Goal: Check status: Check status

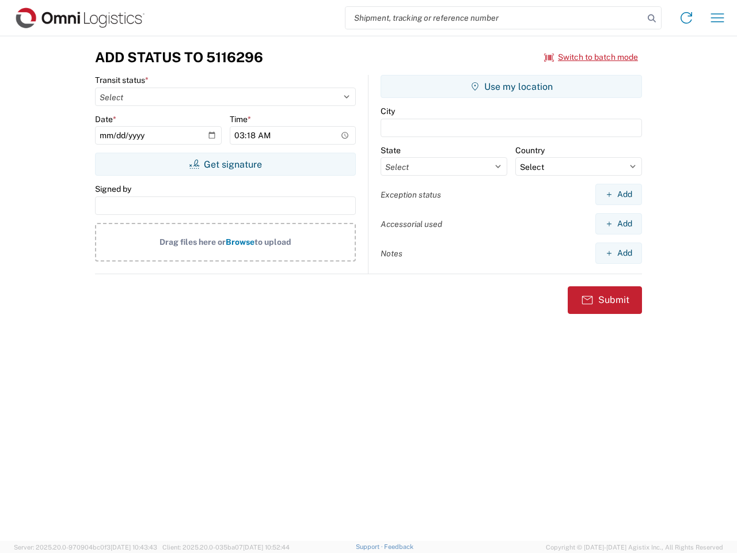
click at [495, 18] on input "search" at bounding box center [494, 18] width 298 height 22
click at [652, 18] on icon at bounding box center [652, 18] width 16 height 16
click at [686, 18] on icon at bounding box center [686, 18] width 18 height 18
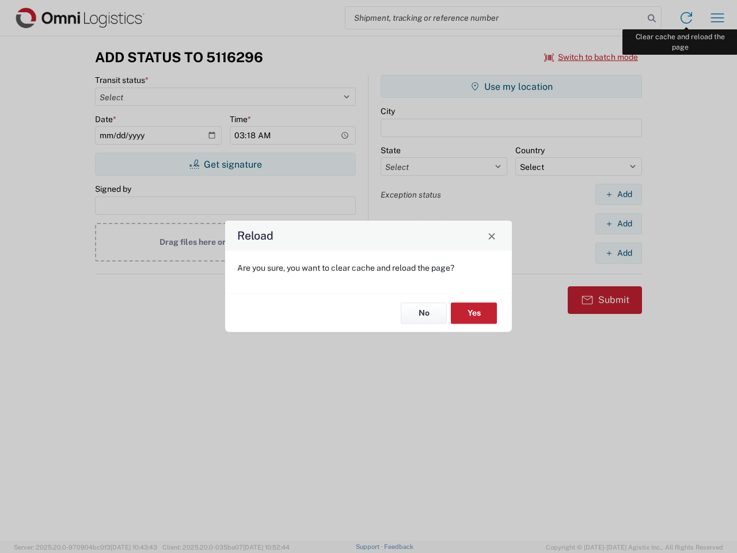
click at [717, 18] on div "Reload Are you sure, you want to clear cache and reload the page? No Yes" at bounding box center [368, 276] width 737 height 553
click at [591, 57] on div "Reload Are you sure, you want to clear cache and reload the page? No Yes" at bounding box center [368, 276] width 737 height 553
click at [225, 164] on div "Reload Are you sure, you want to clear cache and reload the page? No Yes" at bounding box center [368, 276] width 737 height 553
click at [511, 86] on div "Reload Are you sure, you want to clear cache and reload the page? No Yes" at bounding box center [368, 276] width 737 height 553
click at [618, 194] on div "Reload Are you sure, you want to clear cache and reload the page? No Yes" at bounding box center [368, 276] width 737 height 553
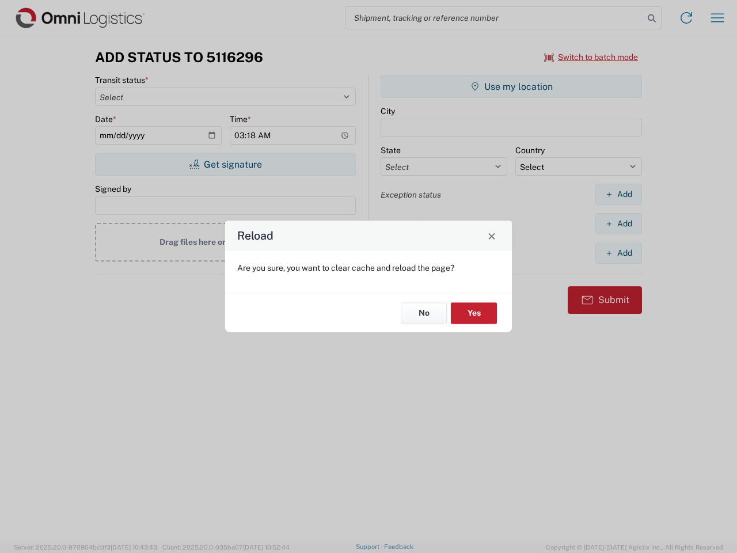
click at [618, 223] on div "Reload Are you sure, you want to clear cache and reload the page? No Yes" at bounding box center [368, 276] width 737 height 553
click at [618, 253] on div "Reload Are you sure, you want to clear cache and reload the page? No Yes" at bounding box center [368, 276] width 737 height 553
